Goal: Task Accomplishment & Management: Use online tool/utility

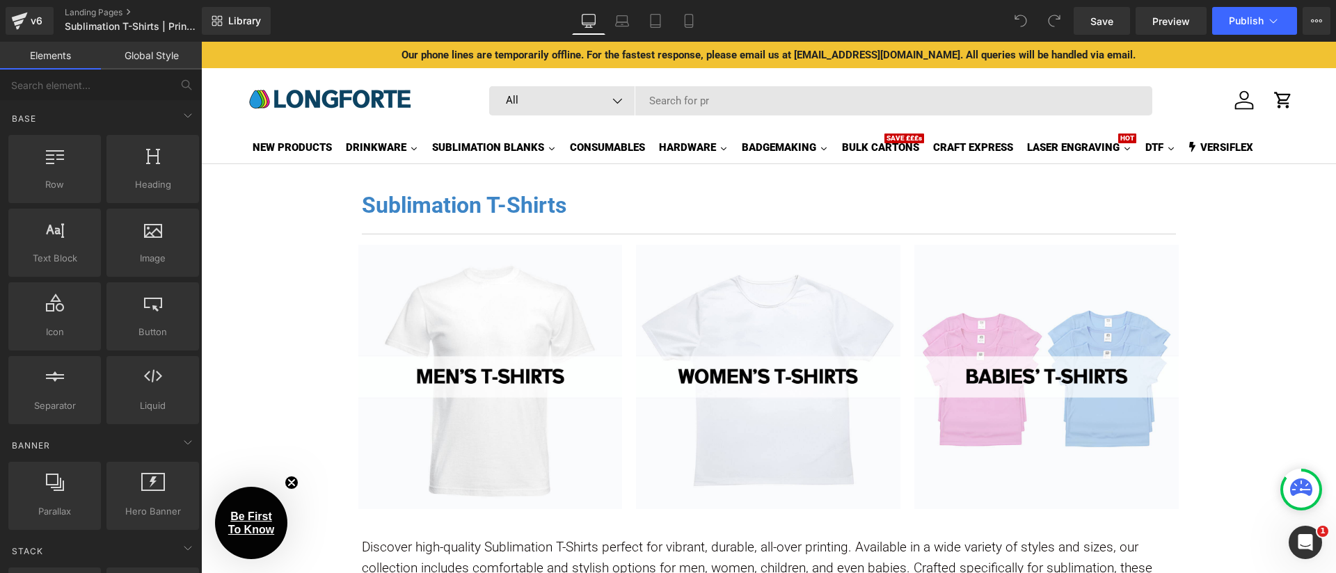
click at [297, 487] on div "Sublimation T-Shirts Heading Separator Row Image Image Image Row Discover high-…" at bounding box center [768, 498] width 1135 height 669
click at [294, 484] on div "Sublimation T-Shirts Heading Separator Row Image Image Image Row Discover high-…" at bounding box center [768, 498] width 1135 height 669
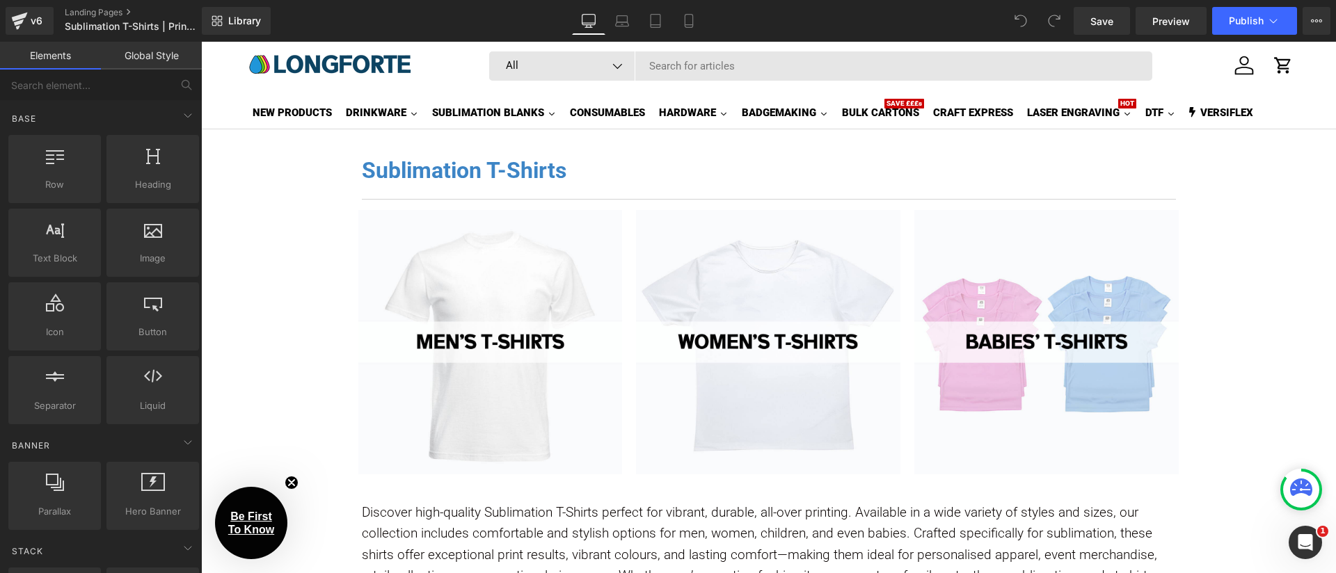
scroll to position [223, 0]
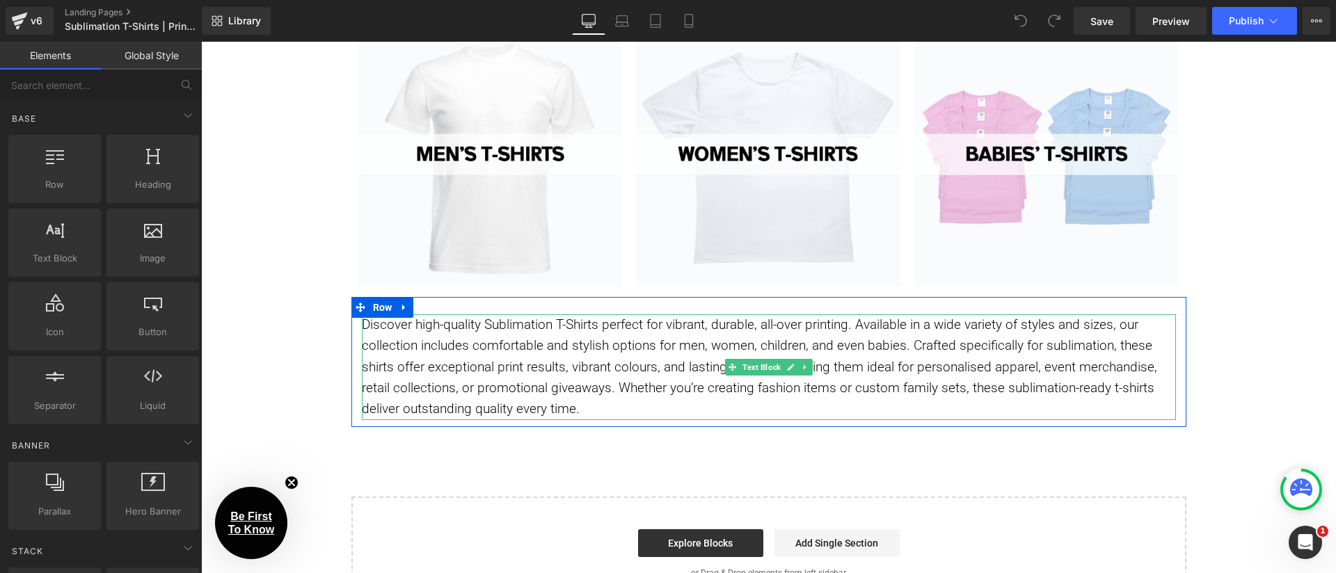
click at [460, 360] on div "Discover high-quality Sublimation T-Shirts perfect for vibrant, durable, all-ov…" at bounding box center [769, 367] width 814 height 106
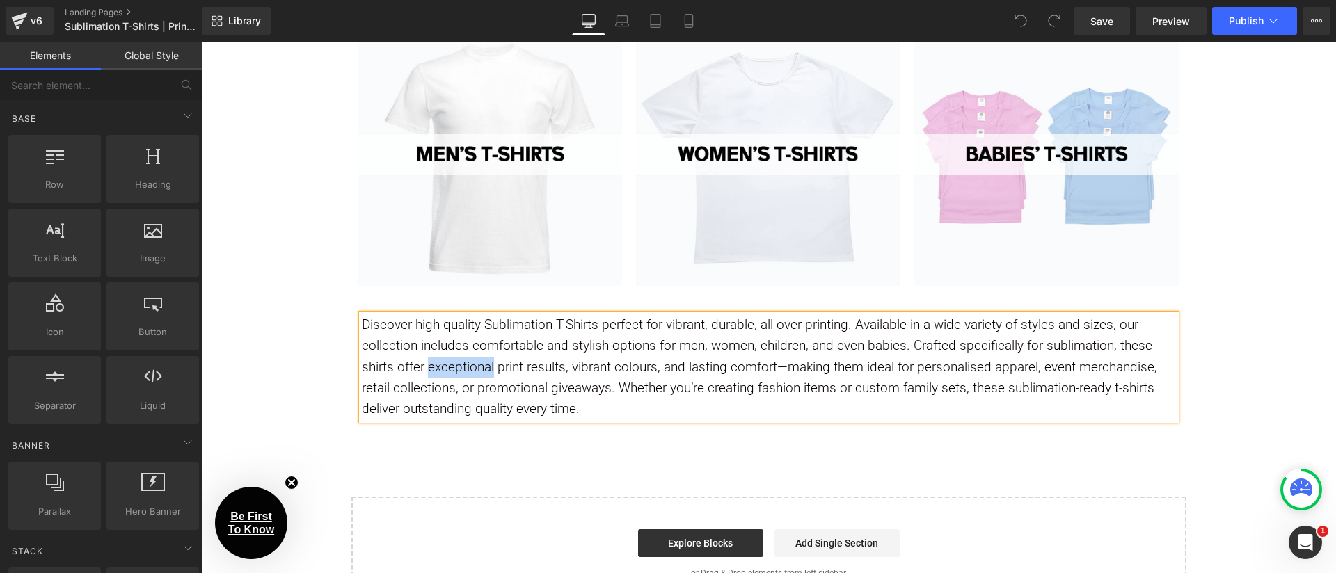
click at [460, 360] on div "Discover high-quality Sublimation T-Shirts perfect for vibrant, durable, all-ov…" at bounding box center [769, 367] width 814 height 106
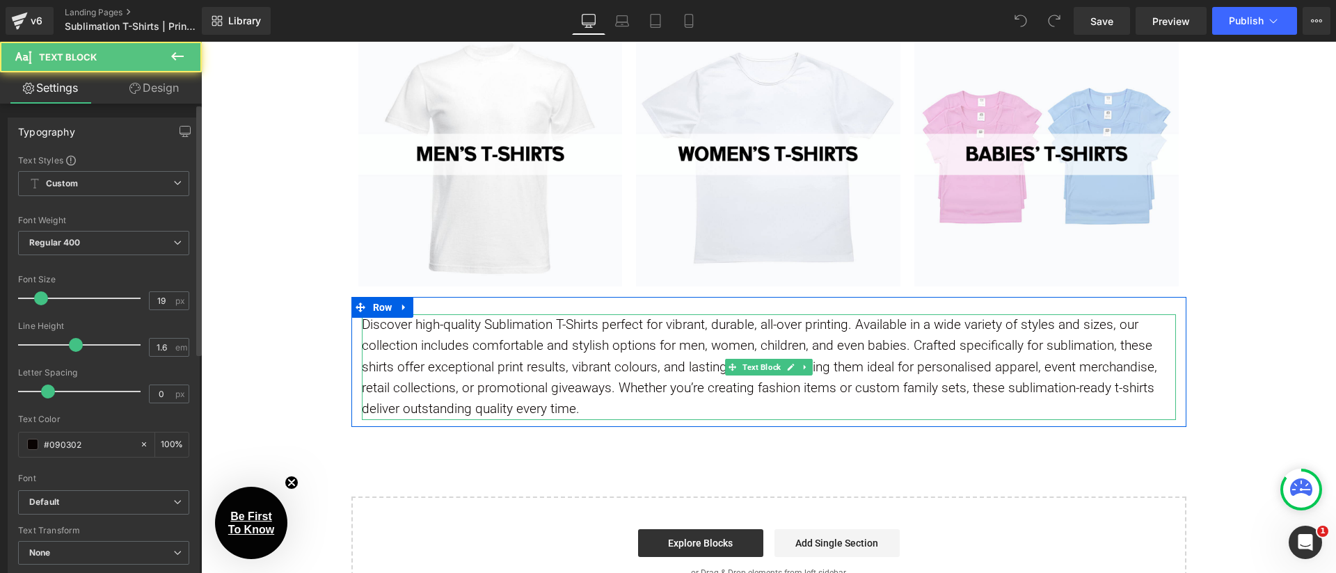
click at [602, 365] on div "Discover high-quality Sublimation T-Shirts perfect for vibrant, durable, all-ov…" at bounding box center [769, 367] width 814 height 106
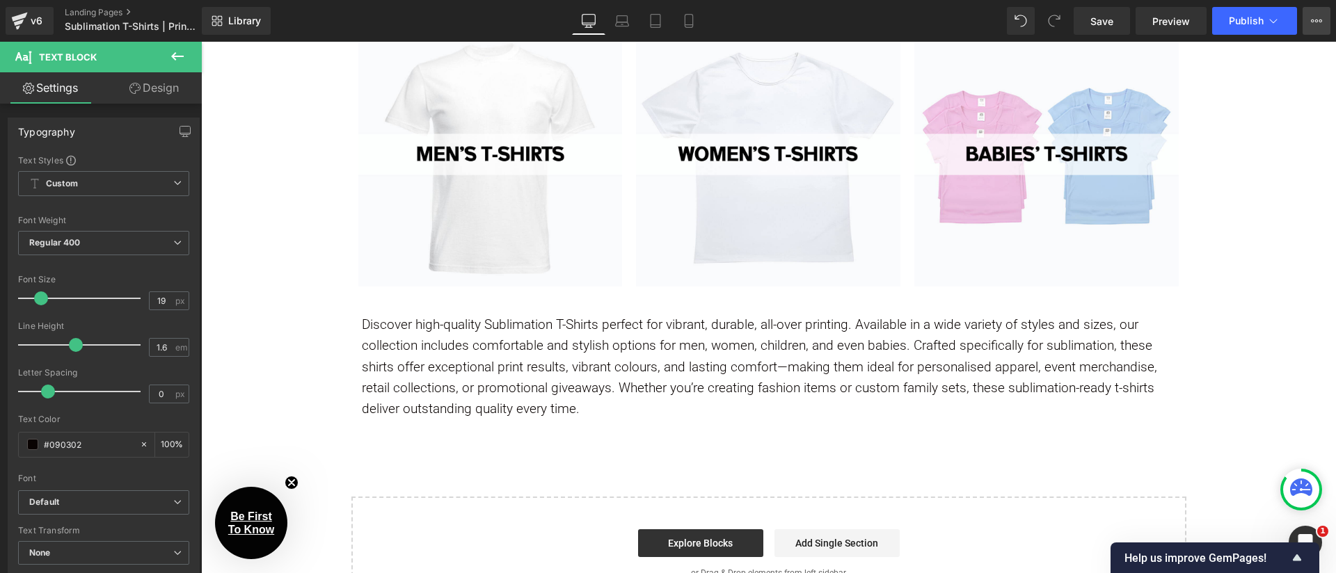
click at [1315, 15] on button "View Live Page View with current Template Save Template to Library Schedule Pub…" at bounding box center [1316, 21] width 28 height 28
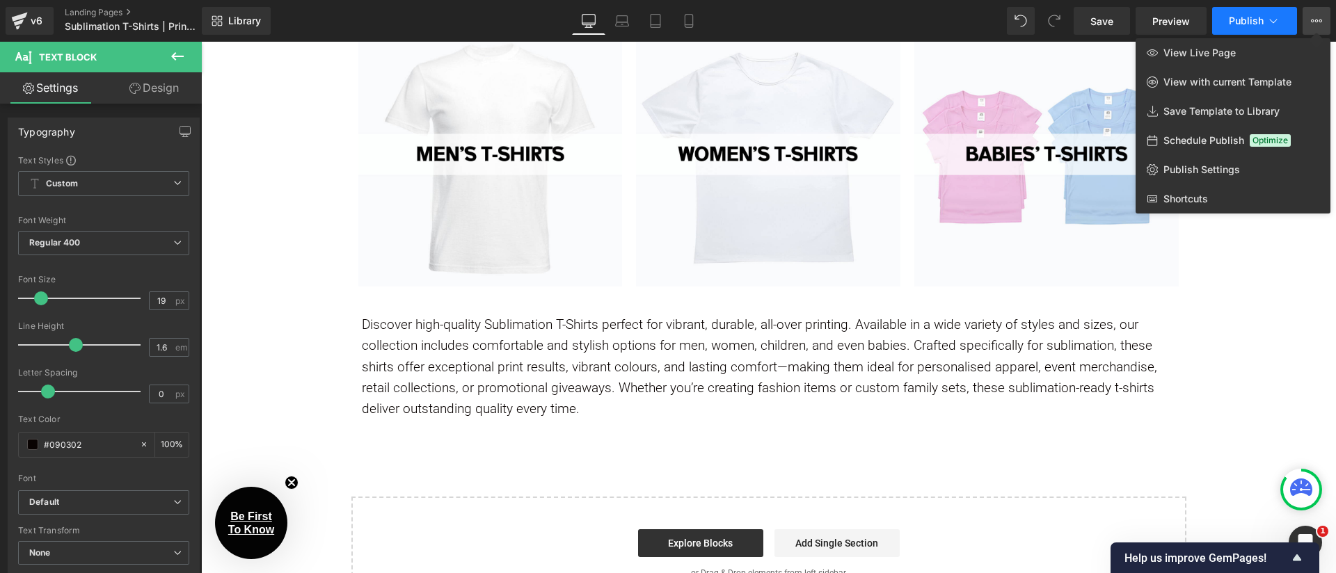
click at [1275, 21] on icon at bounding box center [1274, 21] width 8 height 4
click at [1245, 174] on link "Publish Settings" at bounding box center [1232, 169] width 195 height 29
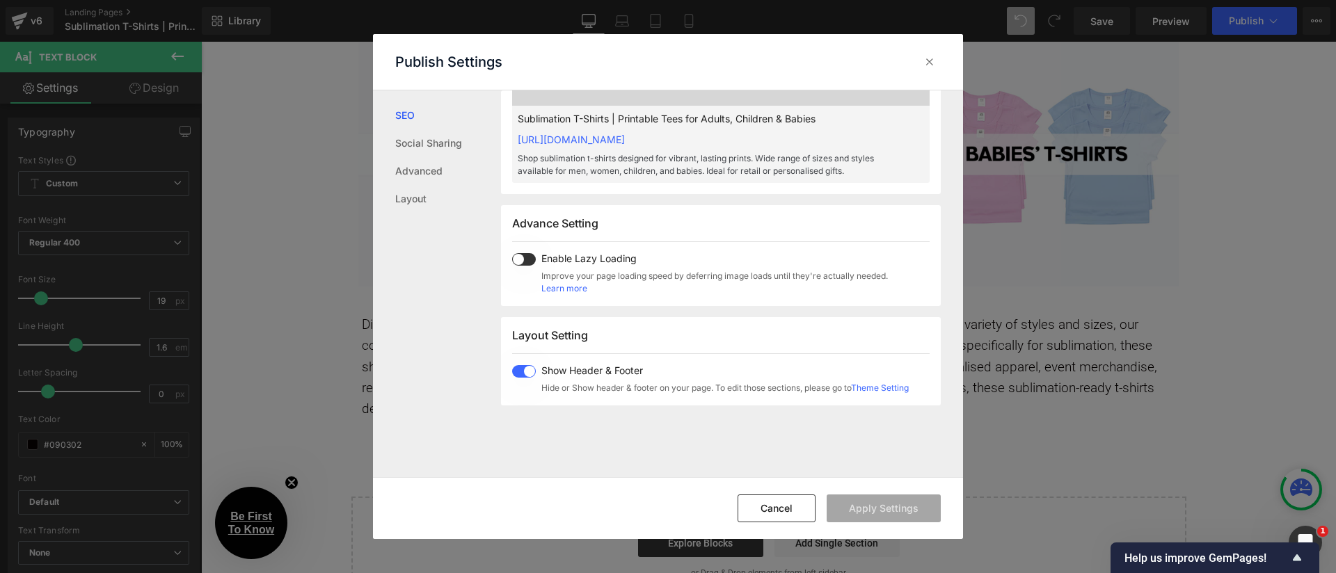
scroll to position [855, 0]
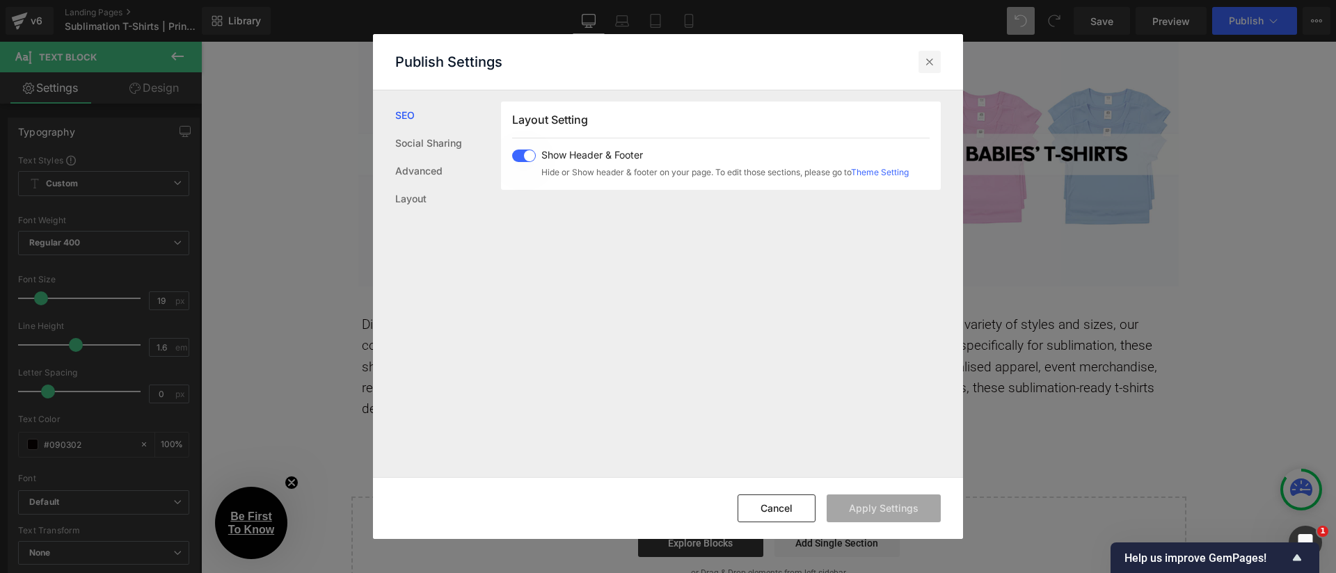
click at [921, 64] on div at bounding box center [929, 62] width 22 height 22
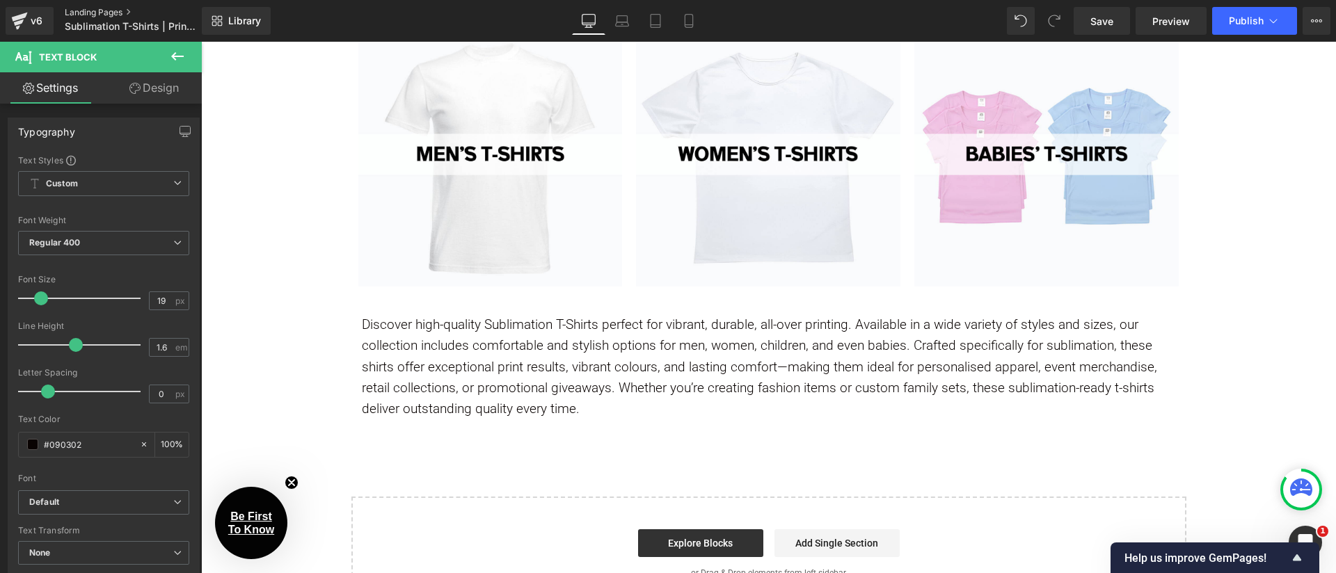
click at [89, 10] on link "Landing Pages" at bounding box center [145, 12] width 160 height 11
